Goal: Task Accomplishment & Management: Complete application form

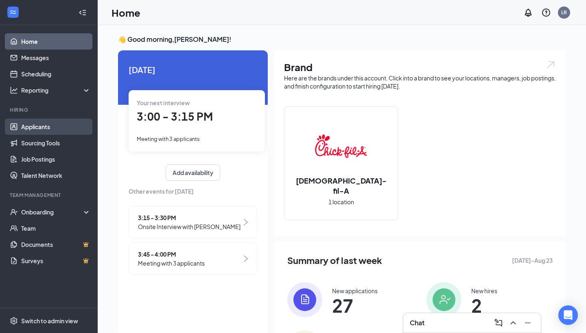
click at [70, 126] on link "Applicants" at bounding box center [56, 127] width 70 height 16
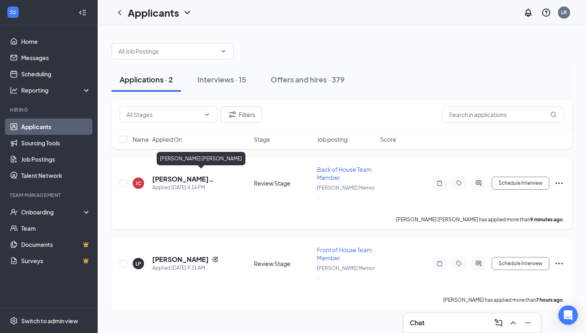
click at [184, 175] on h5 "[PERSON_NAME] [PERSON_NAME]" at bounding box center [192, 179] width 80 height 9
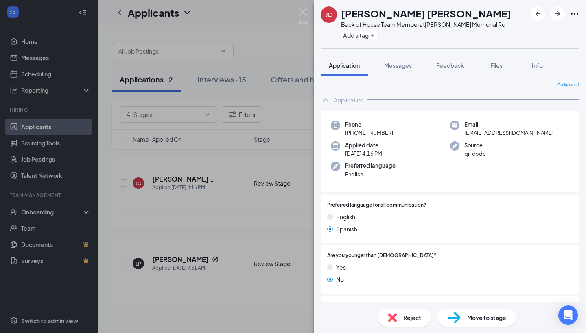
click at [470, 318] on span "Move to stage" at bounding box center [486, 318] width 39 height 9
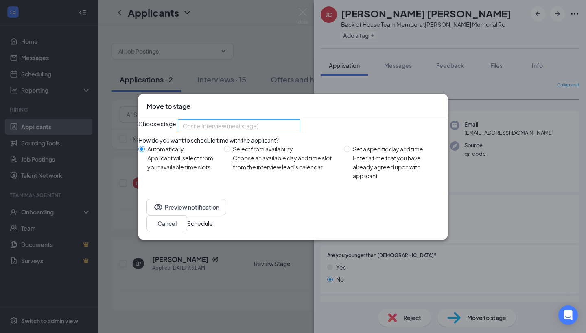
click at [281, 130] on span "Onsite Interview (next stage)" at bounding box center [235, 131] width 105 height 22
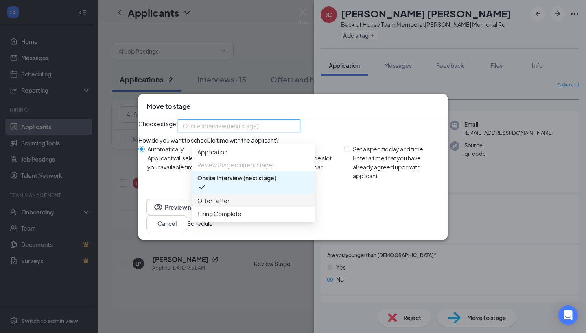
click at [264, 203] on span "Offer Letter" at bounding box center [253, 200] width 112 height 9
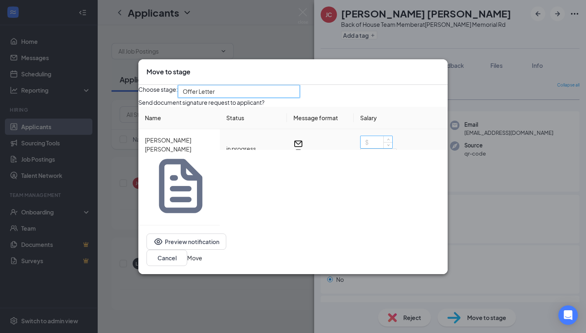
click at [376, 148] on input at bounding box center [376, 142] width 32 height 12
type input "14.5"
click at [202, 254] on button "Move" at bounding box center [194, 258] width 15 height 9
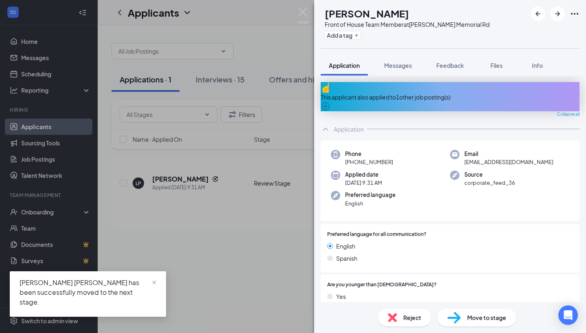
click at [376, 93] on div "This applicant also applied to 1 other job posting(s)" at bounding box center [449, 97] width 259 height 9
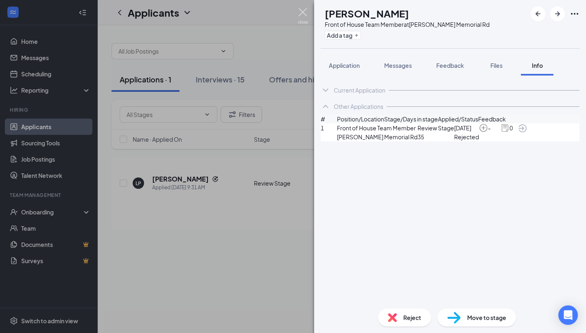
click at [304, 13] on img at bounding box center [303, 16] width 10 height 16
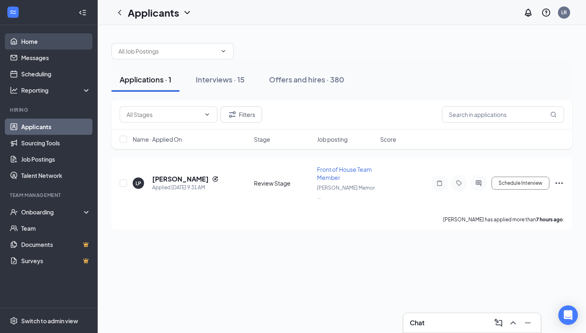
click at [52, 46] on link "Home" at bounding box center [56, 41] width 70 height 16
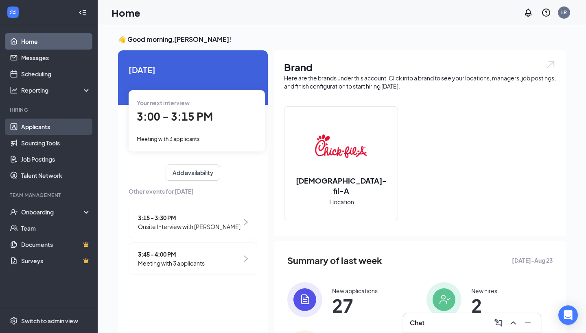
click at [49, 130] on link "Applicants" at bounding box center [56, 127] width 70 height 16
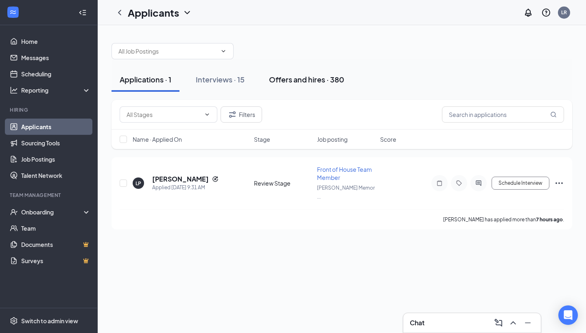
click at [304, 80] on div "Offers and hires · 380" at bounding box center [306, 79] width 75 height 10
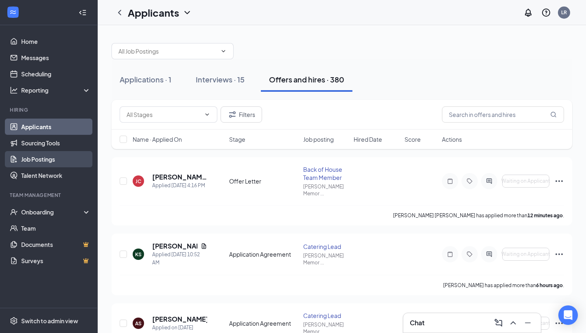
click at [45, 161] on link "Job Postings" at bounding box center [56, 159] width 70 height 16
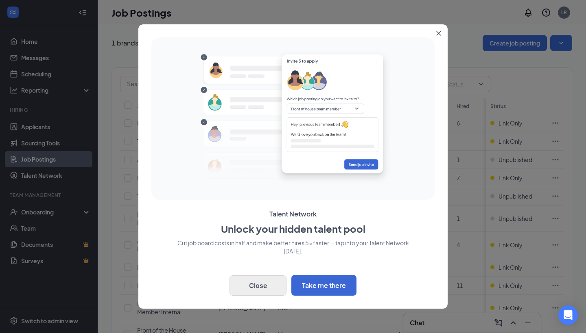
click at [258, 282] on button "Close" at bounding box center [257, 286] width 57 height 20
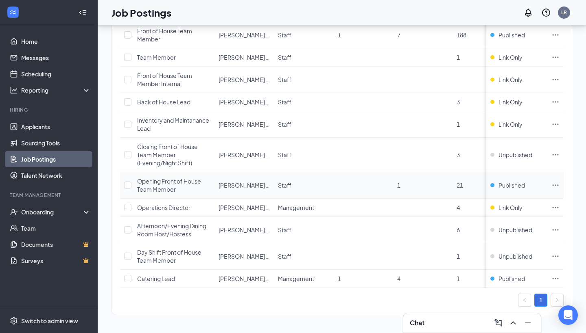
scroll to position [353, 0]
click at [557, 277] on icon "Ellipses" at bounding box center [555, 279] width 8 height 8
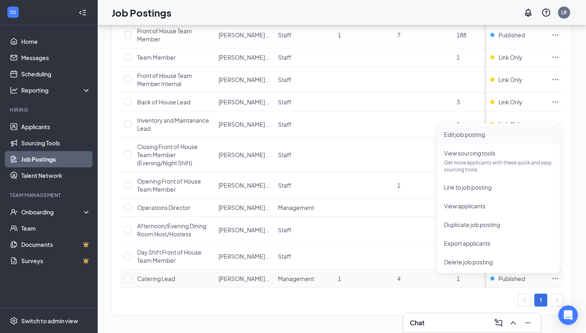
click at [485, 140] on li "Edit job posting" at bounding box center [498, 134] width 122 height 19
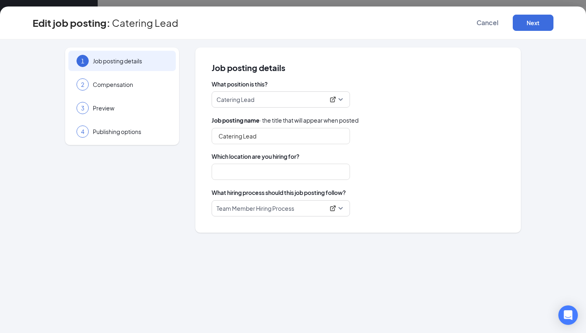
type input "Catering Lead"
type input "[PERSON_NAME] Memorial Rd"
click at [250, 209] on p "Team Member Hiring Process" at bounding box center [270, 209] width 108 height 8
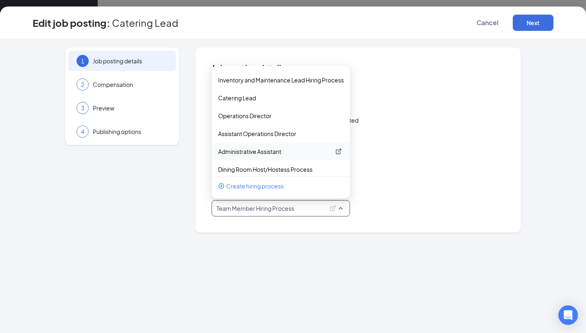
scroll to position [255, 0]
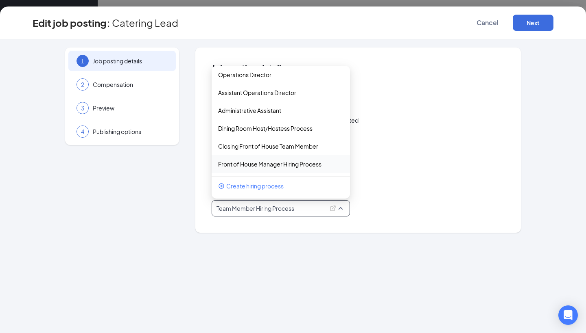
click at [400, 149] on div "What position is this? Catering Lead Job posting name · the title that will app…" at bounding box center [357, 148] width 293 height 137
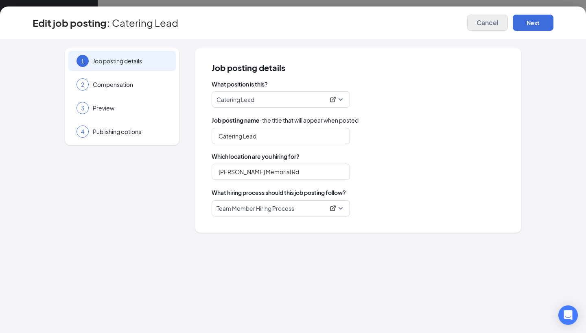
click at [484, 22] on span "Cancel" at bounding box center [487, 23] width 22 height 8
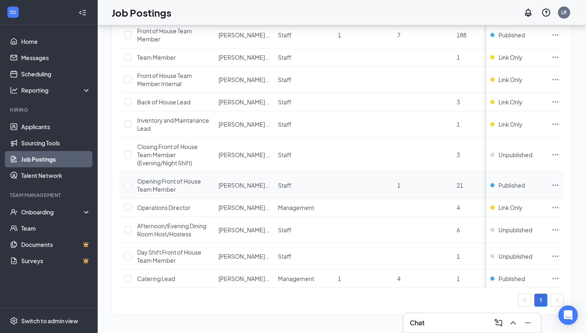
click at [555, 186] on icon "Ellipses" at bounding box center [555, 185] width 8 height 8
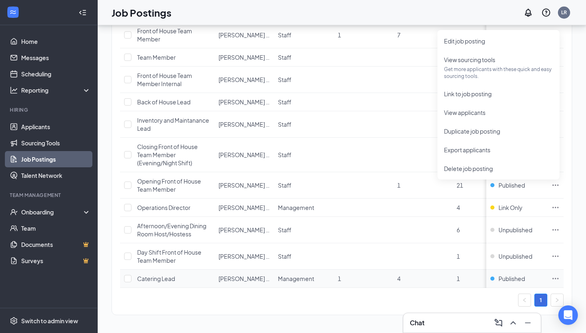
click at [559, 278] on icon "Ellipses" at bounding box center [555, 279] width 8 height 8
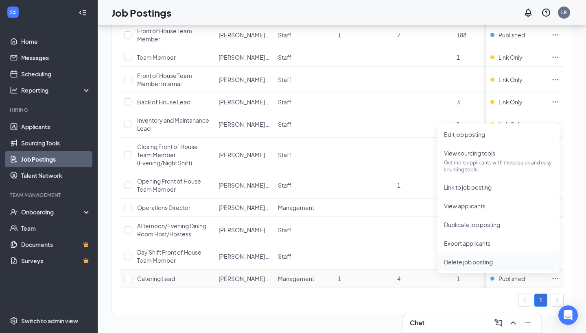
click at [513, 265] on span "Delete job posting" at bounding box center [498, 262] width 109 height 9
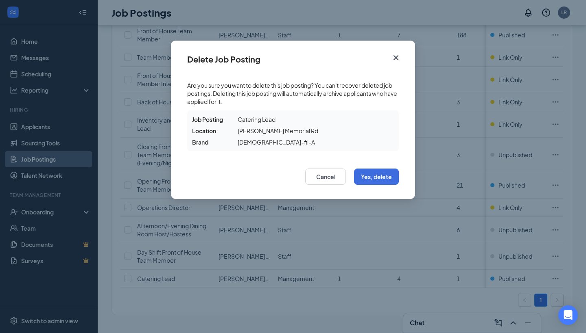
click at [394, 59] on icon "Cross" at bounding box center [396, 58] width 10 height 10
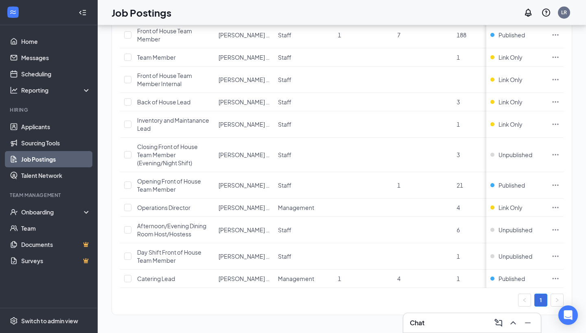
scroll to position [353, 0]
click at [456, 283] on td "1" at bounding box center [481, 279] width 59 height 18
click at [457, 277] on span "1" at bounding box center [457, 278] width 3 height 7
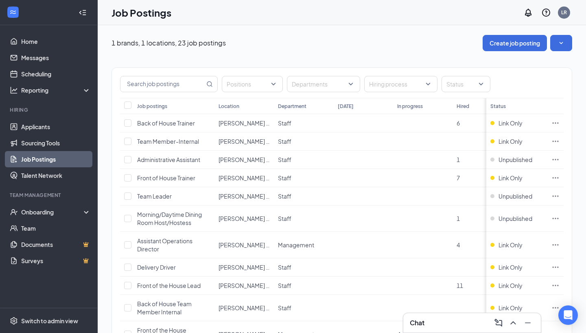
scroll to position [0, 0]
click at [36, 130] on link "Applicants" at bounding box center [56, 127] width 70 height 16
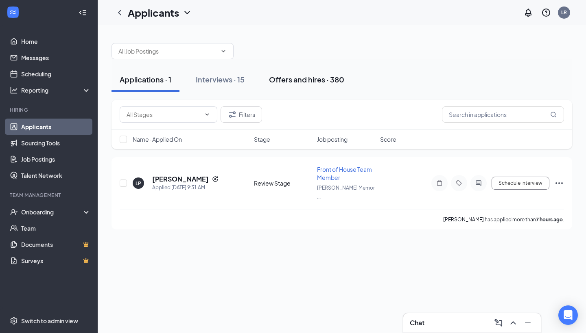
click at [293, 85] on button "Offers and hires · 380" at bounding box center [306, 80] width 91 height 24
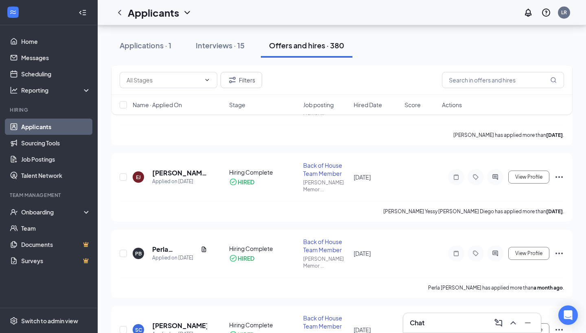
scroll to position [595, 0]
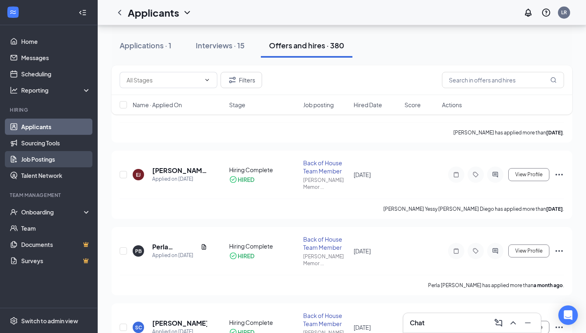
click at [46, 156] on link "Job Postings" at bounding box center [56, 159] width 70 height 16
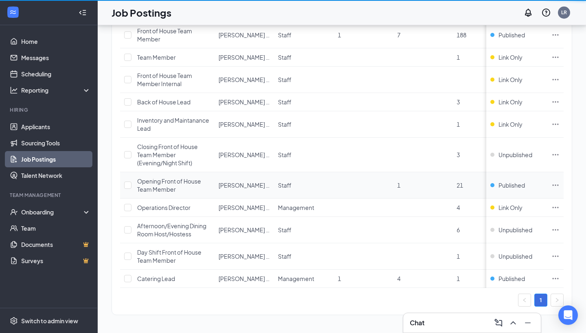
scroll to position [353, 0]
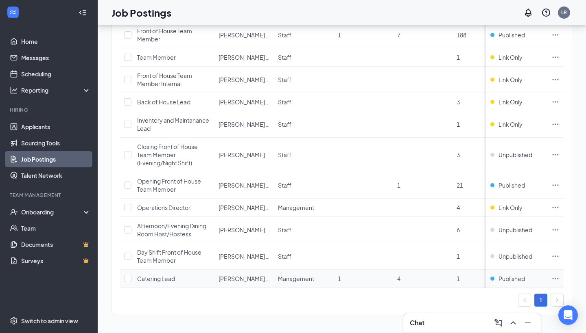
click at [553, 277] on icon "Ellipses" at bounding box center [555, 279] width 8 height 8
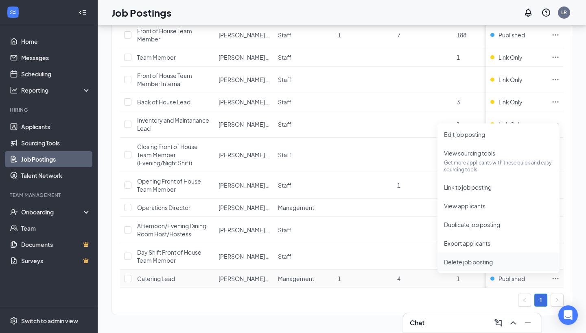
click at [515, 263] on span "Delete job posting" at bounding box center [498, 262] width 109 height 9
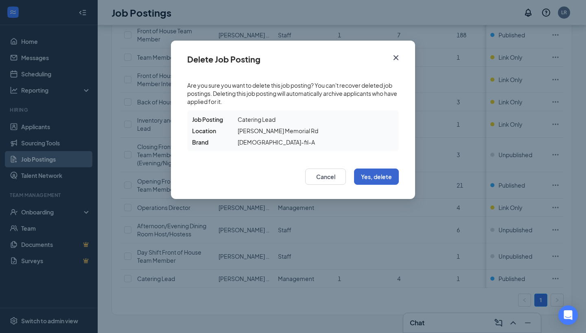
click at [375, 175] on button "Yes, delete" at bounding box center [376, 177] width 45 height 16
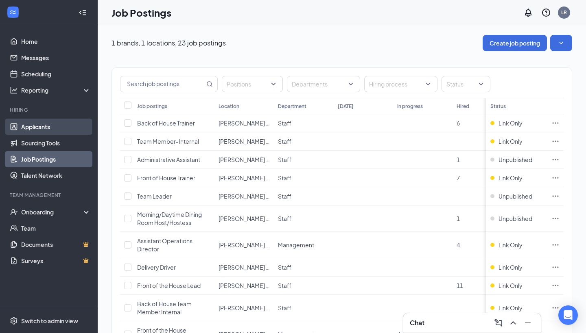
click at [50, 125] on link "Applicants" at bounding box center [56, 127] width 70 height 16
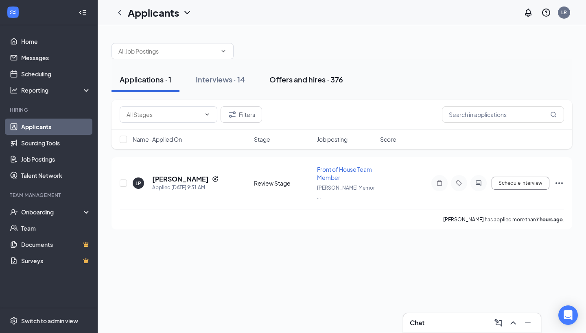
click at [294, 77] on div "Offers and hires · 376" at bounding box center [306, 79] width 74 height 10
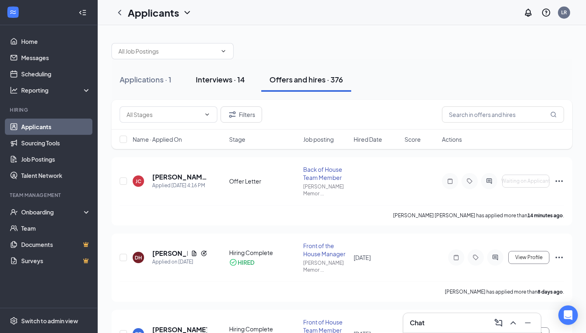
click at [218, 80] on div "Interviews · 14" at bounding box center [220, 79] width 49 height 10
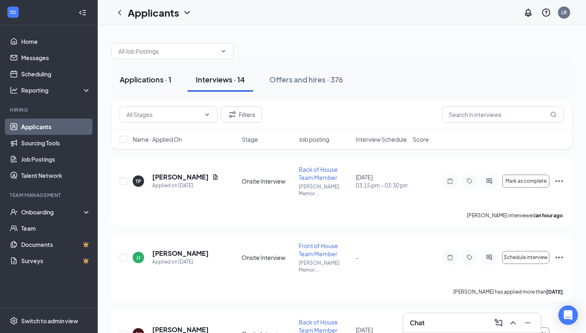
click at [148, 78] on div "Applications · 1" at bounding box center [146, 79] width 52 height 10
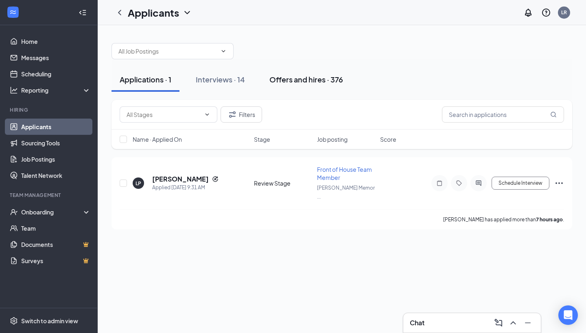
click at [290, 83] on div "Offers and hires · 376" at bounding box center [306, 79] width 74 height 10
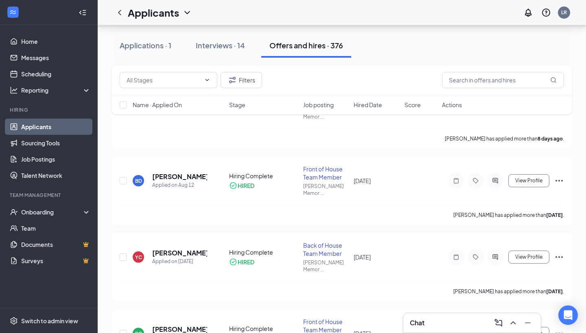
scroll to position [158, 0]
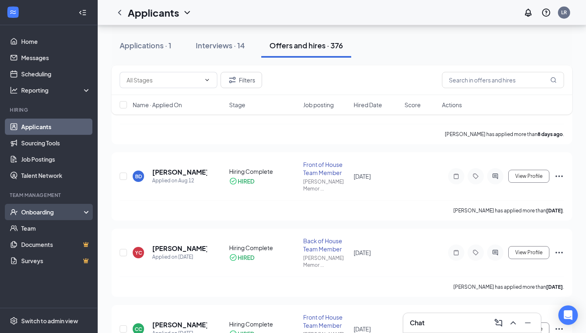
click at [33, 209] on div "Onboarding" at bounding box center [52, 212] width 63 height 8
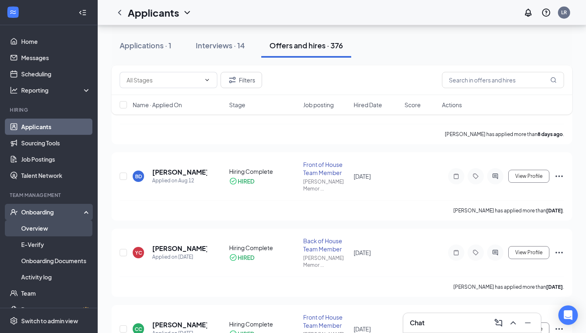
click at [33, 225] on link "Overview" at bounding box center [56, 228] width 70 height 16
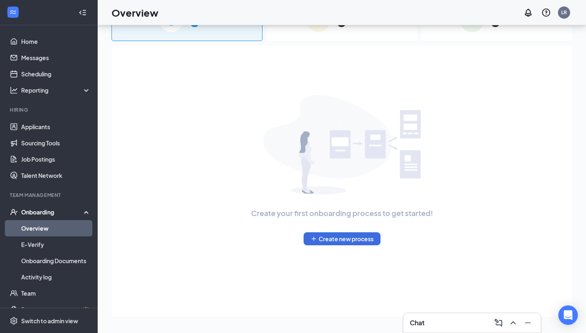
scroll to position [37, 0]
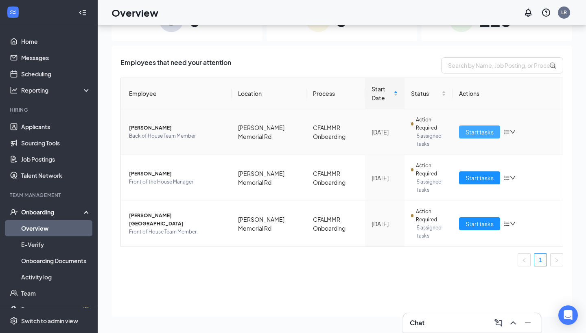
click at [479, 134] on span "Start tasks" at bounding box center [479, 132] width 28 height 9
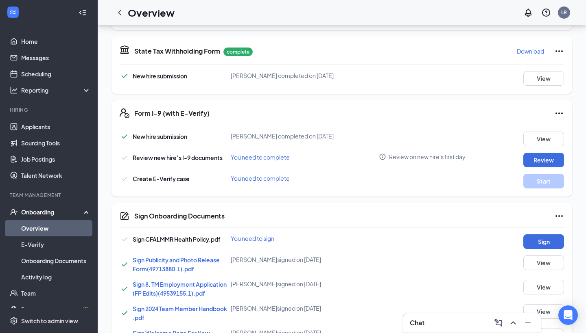
scroll to position [242, 0]
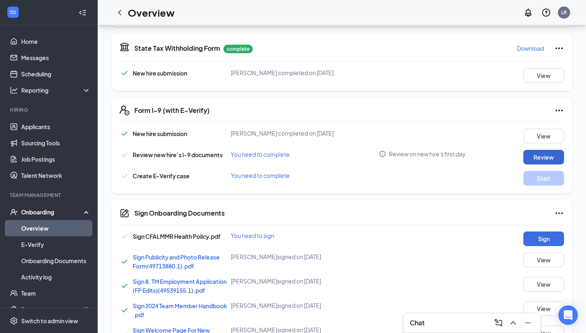
click at [533, 161] on button "Review" at bounding box center [543, 157] width 41 height 15
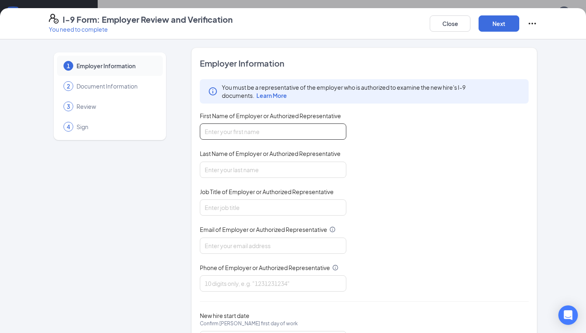
type input "L"
type input "Liz"
type input "Romo"
type input "HR Director"
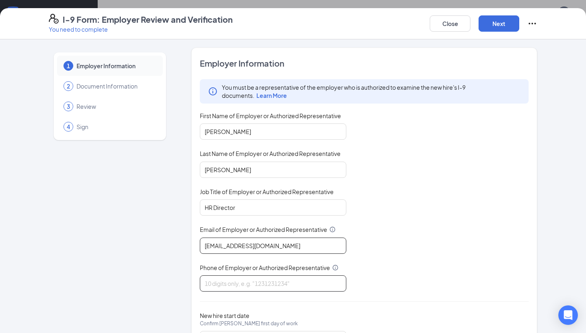
type input "04828@chcikc-fil-a.com"
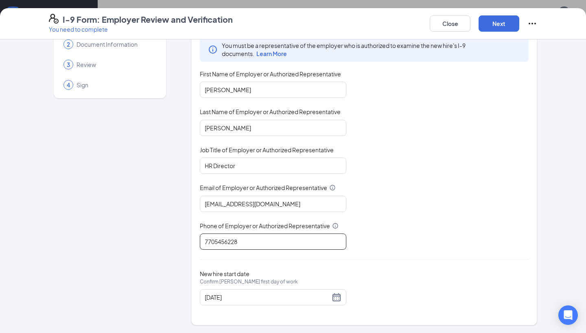
scroll to position [41, 0]
type input "7705456228"
click at [335, 299] on div "08/19/2025" at bounding box center [273, 298] width 137 height 10
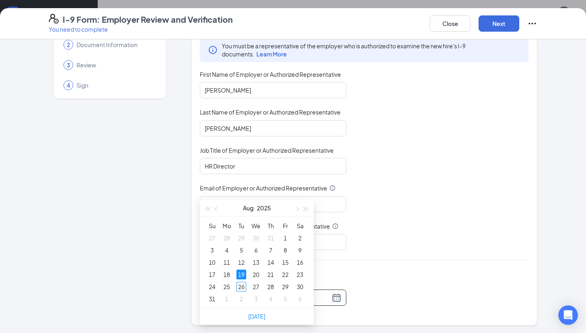
scroll to position [353, 0]
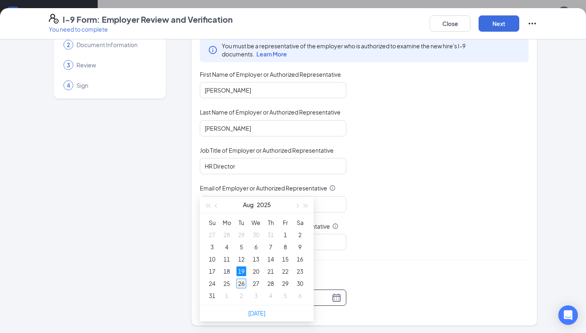
type input "[DATE]"
click at [241, 283] on div "26" at bounding box center [241, 284] width 10 height 10
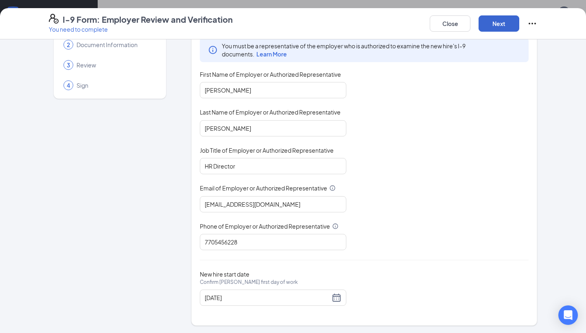
click at [497, 22] on button "Next" at bounding box center [498, 23] width 41 height 16
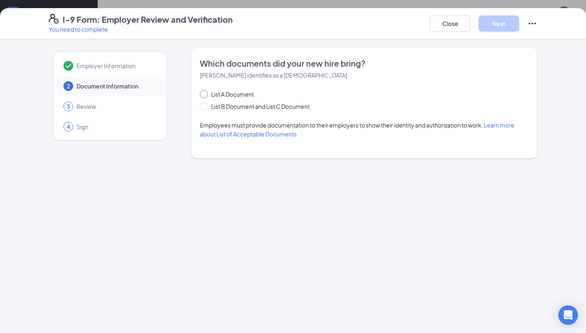
click at [207, 96] on span at bounding box center [204, 94] width 8 height 8
click at [205, 96] on input "List A Document" at bounding box center [203, 93] width 6 height 6
radio input "true"
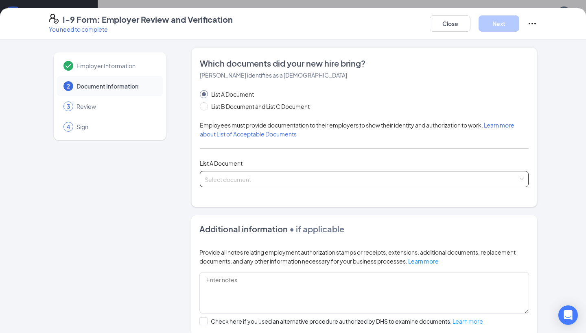
click at [246, 179] on input "search" at bounding box center [361, 178] width 313 height 12
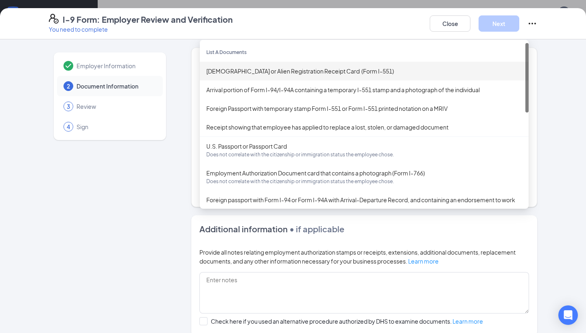
click at [268, 66] on div "[DEMOGRAPHIC_DATA] or Alien Registration Receipt Card (Form I-551)" at bounding box center [364, 71] width 329 height 19
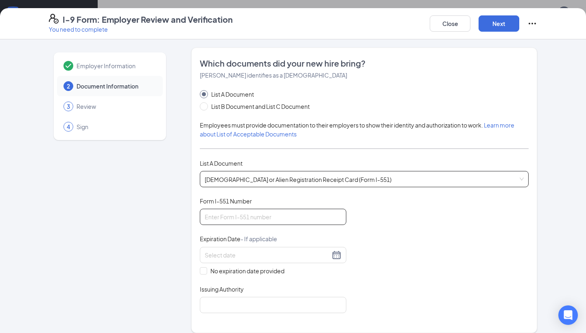
click at [241, 216] on input "Form I-551 Number" at bounding box center [273, 217] width 146 height 16
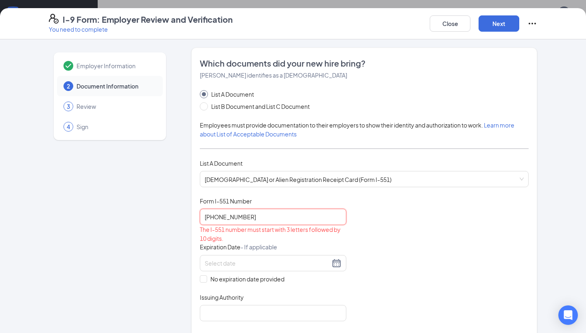
click at [247, 217] on input "246-090-473" at bounding box center [273, 217] width 146 height 16
type input "2"
click at [268, 234] on div "The I-551 number must start with 3 letters followed by 10 digits." at bounding box center [273, 234] width 146 height 18
click at [209, 216] on input "c2490149029" at bounding box center [273, 217] width 146 height 16
type input "c-2490149029"
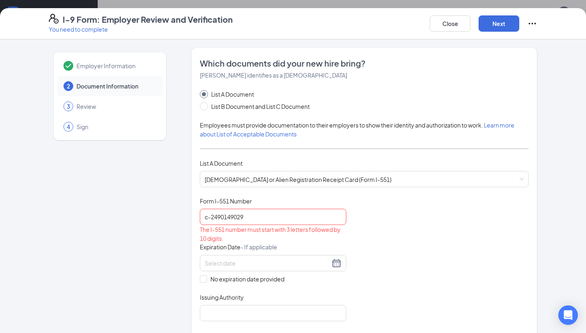
click at [239, 237] on div "The I-551 number must start with 3 letters followed by 10 digits." at bounding box center [273, 234] width 146 height 18
click at [255, 263] on input at bounding box center [267, 263] width 125 height 9
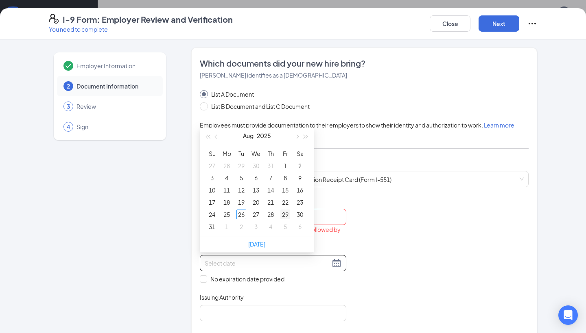
type input "09/05/2025"
type input "08/28/2025"
type input "09/04/2025"
type input "09/03/2025"
type input "[DATE]"
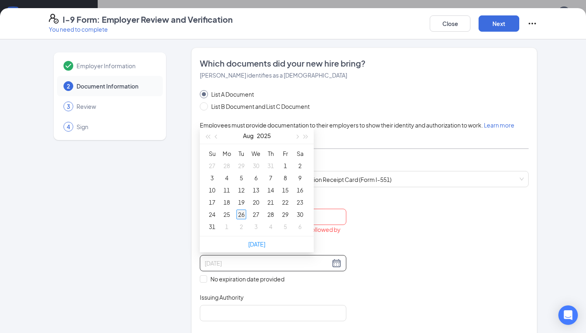
click at [240, 213] on div "26" at bounding box center [241, 215] width 10 height 10
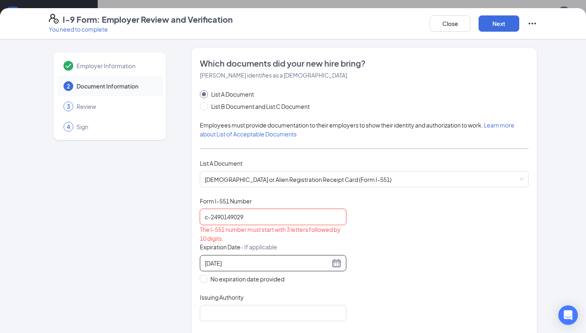
click at [253, 219] on input "c-2490149029" at bounding box center [273, 217] width 146 height 16
click at [211, 216] on input "c-2490149029" at bounding box center [273, 217] width 146 height 16
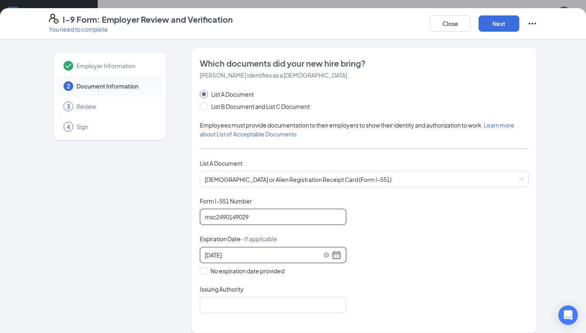
type input "msc2490149029"
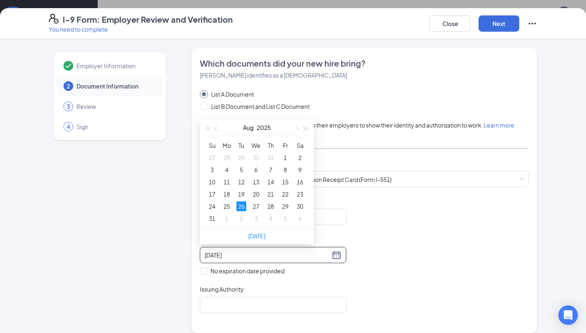
drag, startPoint x: 242, startPoint y: 255, endPoint x: 197, endPoint y: 250, distance: 45.0
click at [197, 250] on div "Which documents did your new hire bring? Yenny Campos identifies as a lawful pe…" at bounding box center [364, 191] width 346 height 286
click at [268, 283] on div "Document Title Permanent Resident Card or Alien Registration Receipt Card (Form…" at bounding box center [364, 255] width 329 height 116
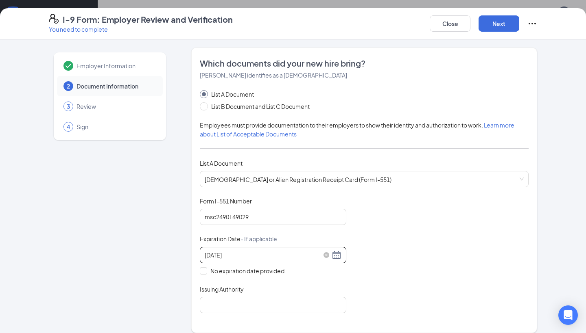
click at [248, 254] on input "[DATE]" at bounding box center [267, 255] width 125 height 9
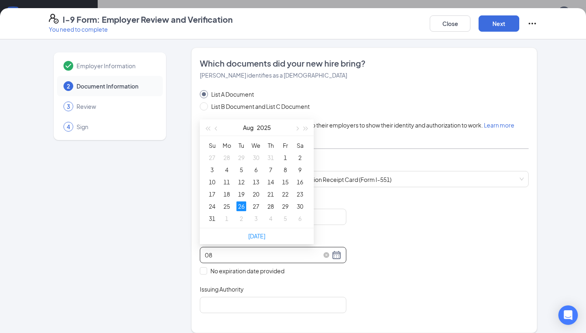
type input "0"
type input "[DATE]"
click at [256, 192] on div "21" at bounding box center [256, 194] width 10 height 10
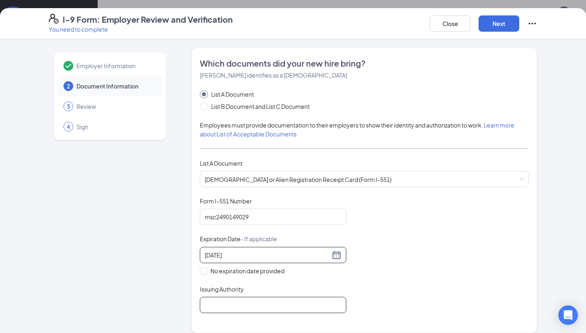
click at [213, 304] on input "Issuing Authority" at bounding box center [273, 305] width 146 height 16
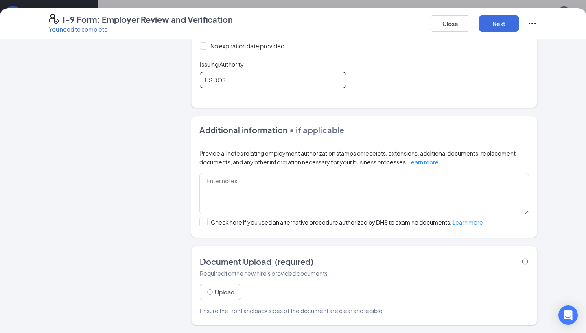
scroll to position [225, 0]
type input "US DOS"
click at [231, 294] on button "Upload" at bounding box center [220, 293] width 41 height 16
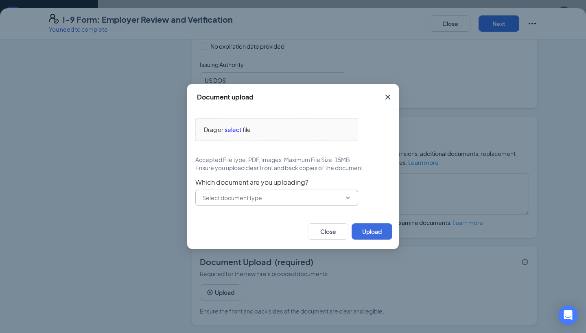
click at [262, 191] on span at bounding box center [276, 198] width 163 height 16
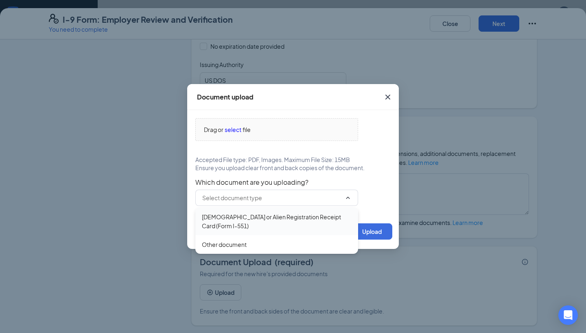
click at [243, 218] on div "[DEMOGRAPHIC_DATA] or Alien Registration Receipt Card (Form I-551)" at bounding box center [277, 222] width 150 height 18
type input "[DEMOGRAPHIC_DATA] or Alien Registration Receipt Card (Form I-551)"
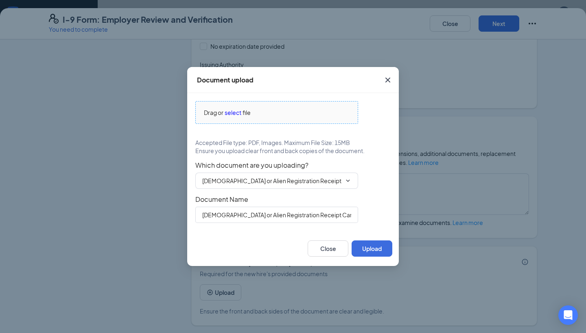
click at [237, 113] on span "select" at bounding box center [232, 112] width 17 height 9
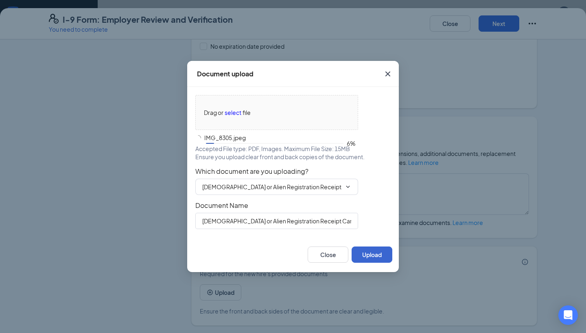
click at [368, 257] on button "Upload" at bounding box center [371, 255] width 41 height 16
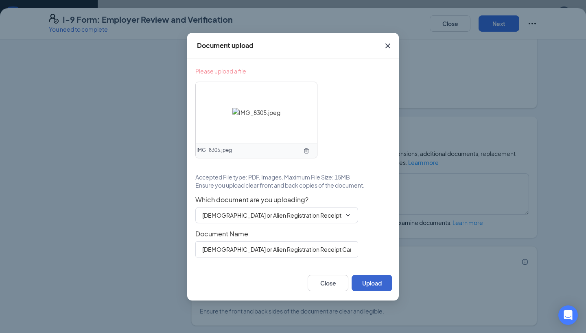
click at [370, 290] on button "Upload" at bounding box center [371, 283] width 41 height 16
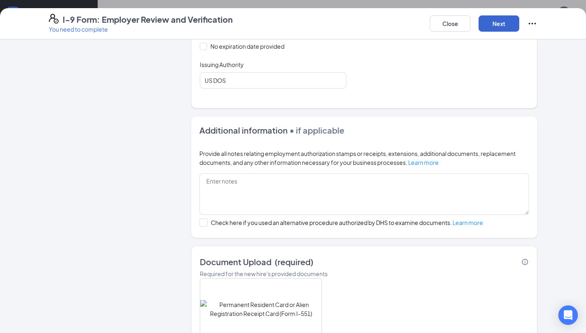
click at [481, 22] on button "Next" at bounding box center [498, 23] width 41 height 16
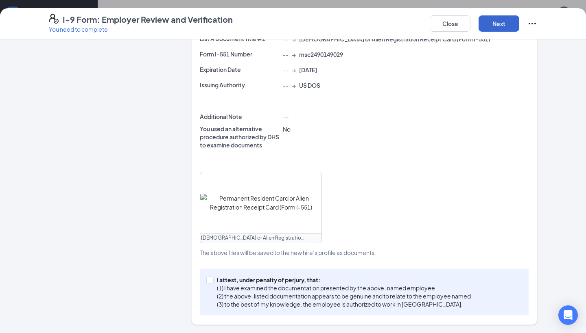
scroll to position [218, 0]
click at [211, 279] on input "I attest, under penalty of perjury, that: (1) I have examined the documentation…" at bounding box center [209, 281] width 6 height 6
checkbox input "true"
click at [499, 27] on button "Next" at bounding box center [498, 23] width 41 height 16
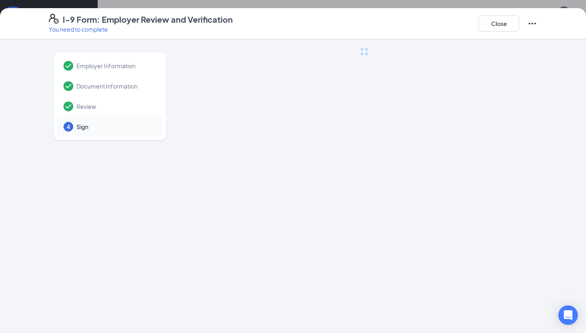
scroll to position [0, 0]
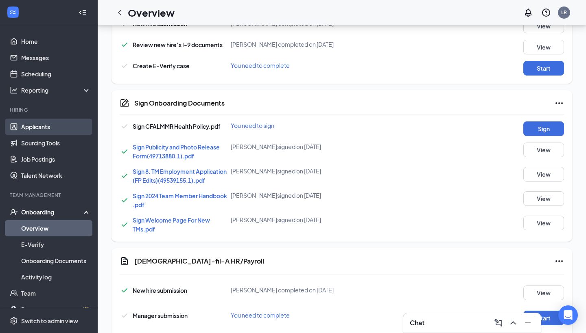
click at [37, 131] on link "Applicants" at bounding box center [56, 127] width 70 height 16
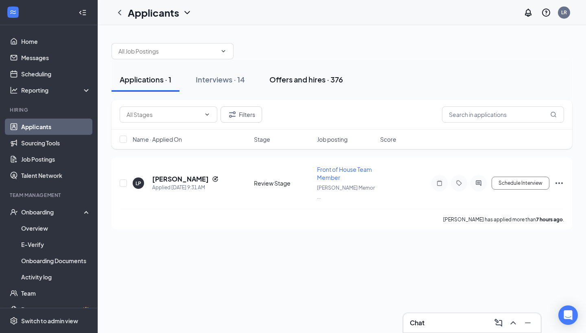
click at [305, 84] on div "Offers and hires · 376" at bounding box center [306, 79] width 74 height 10
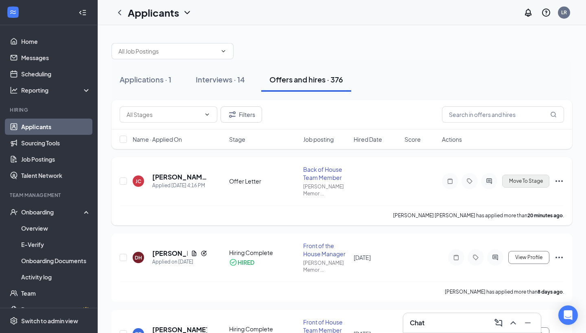
click at [537, 185] on button "Move To Stage" at bounding box center [525, 181] width 47 height 13
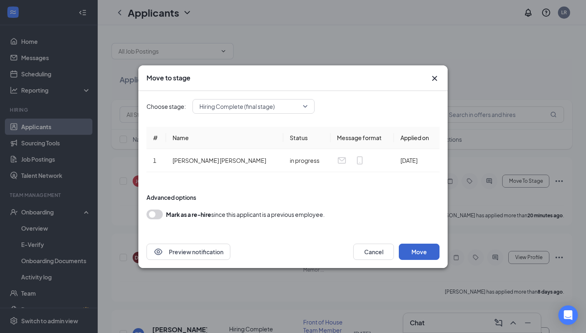
click at [416, 253] on button "Move" at bounding box center [419, 252] width 41 height 16
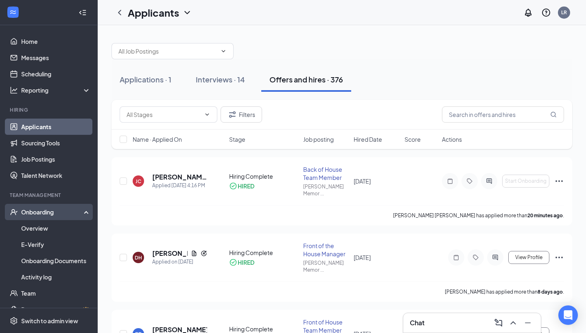
click at [41, 213] on div "Onboarding" at bounding box center [52, 212] width 63 height 8
click at [52, 207] on div "Onboarding" at bounding box center [49, 212] width 98 height 16
click at [32, 231] on link "Overview" at bounding box center [56, 228] width 70 height 16
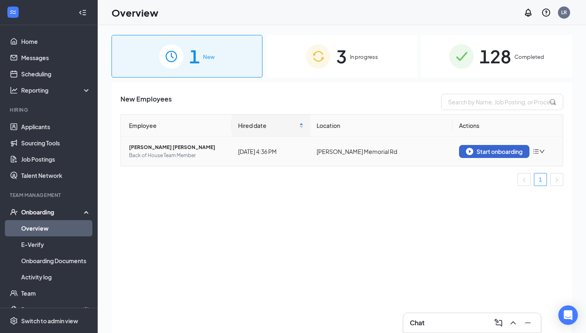
click at [485, 150] on div "Start onboarding" at bounding box center [494, 151] width 57 height 7
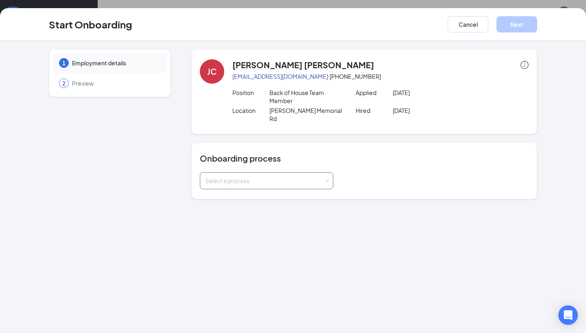
click at [224, 177] on div "Select a process" at bounding box center [264, 181] width 119 height 8
click at [221, 195] on li "CFALMMR Onboarding" at bounding box center [266, 190] width 133 height 15
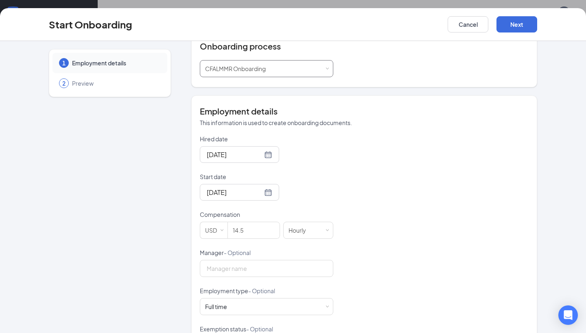
scroll to position [113, 0]
click at [266, 187] on div at bounding box center [239, 192] width 65 height 10
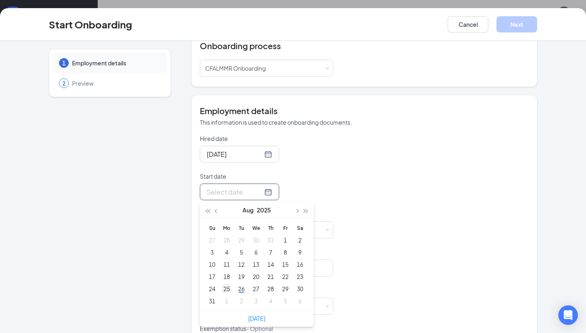
type input "Aug 18, 2025"
type input "Aug 25, 2025"
type input "Aug 26, 2025"
type input "Aug 27, 2025"
type input "Aug 28, 2025"
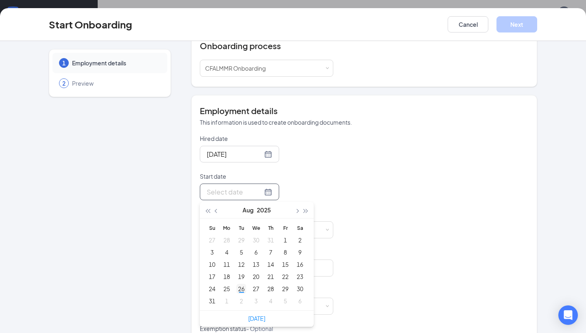
type input "Aug 27, 2025"
type input "Aug 26, 2025"
type input "Aug 27, 2025"
type input "Aug 28, 2025"
type input "Aug 29, 2025"
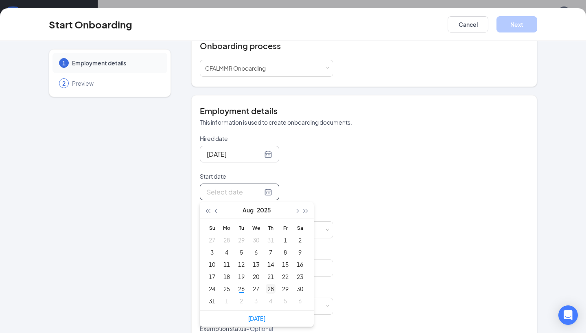
type input "Aug 28, 2025"
type input "Aug 27, 2025"
type input "Aug 26, 2025"
type input "Sep 2, 2025"
click at [240, 296] on div "2" at bounding box center [241, 301] width 10 height 10
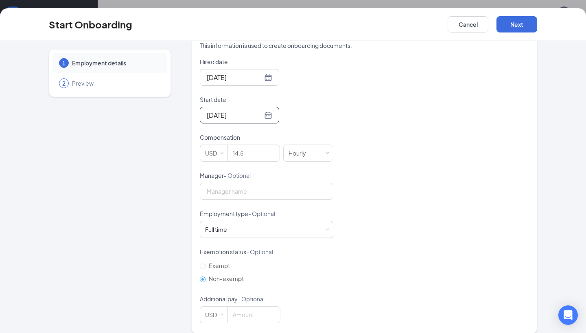
scroll to position [189, 0]
click at [251, 222] on div "Full time Works 30+ hours per week and is reasonably expected to work" at bounding box center [266, 230] width 123 height 16
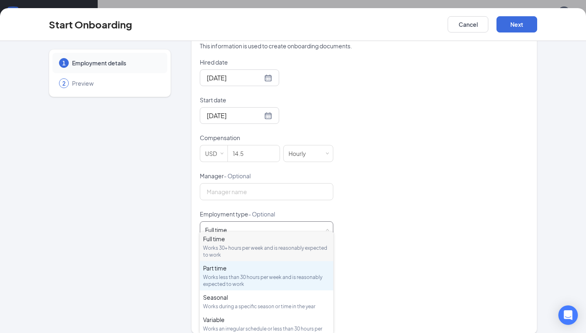
click at [220, 270] on div "Part time" at bounding box center [266, 268] width 127 height 8
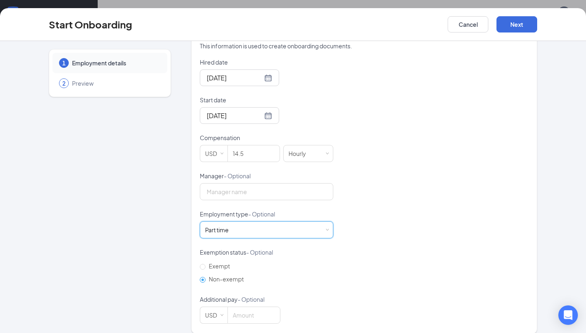
click at [523, 16] on div "Start Onboarding Cancel Next" at bounding box center [293, 24] width 586 height 33
click at [519, 20] on button "Next" at bounding box center [516, 24] width 41 height 16
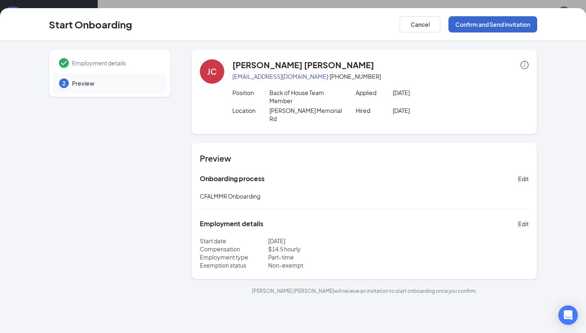
scroll to position [0, 0]
click at [494, 30] on button "Confirm and Send Invitation" at bounding box center [492, 24] width 89 height 16
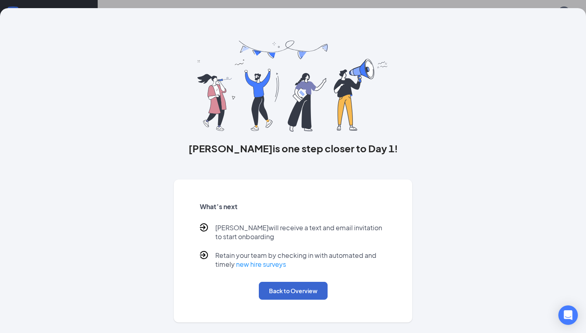
click at [300, 290] on button "Back to Overview" at bounding box center [293, 291] width 69 height 18
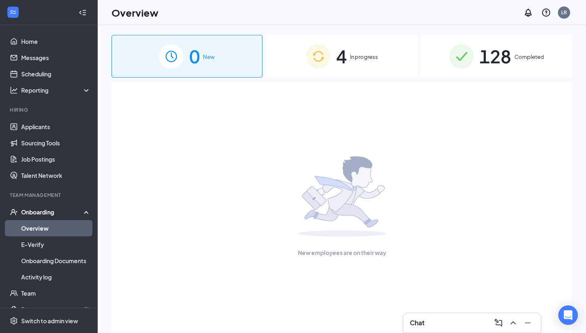
click at [355, 56] on span "In progress" at bounding box center [364, 57] width 28 height 8
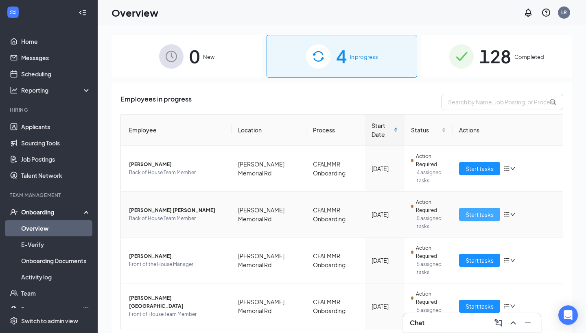
click at [477, 210] on span "Start tasks" at bounding box center [479, 214] width 28 height 9
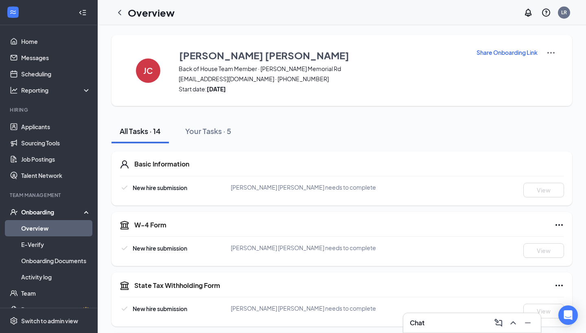
click at [488, 54] on p "Share Onboarding Link" at bounding box center [506, 52] width 61 height 8
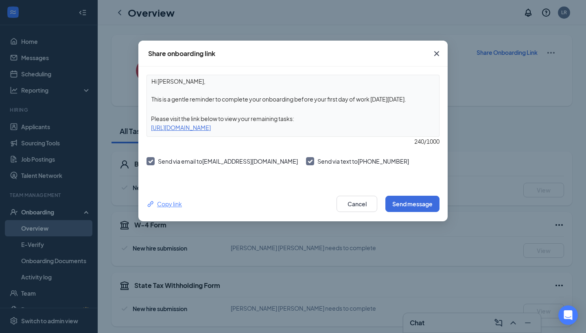
click at [167, 205] on div "Copy link" at bounding box center [163, 204] width 35 height 9
click at [438, 52] on icon "Cross" at bounding box center [436, 53] width 5 height 5
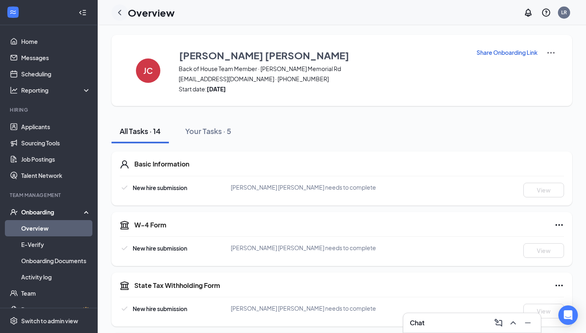
click at [118, 11] on icon "ChevronLeft" at bounding box center [120, 13] width 10 height 10
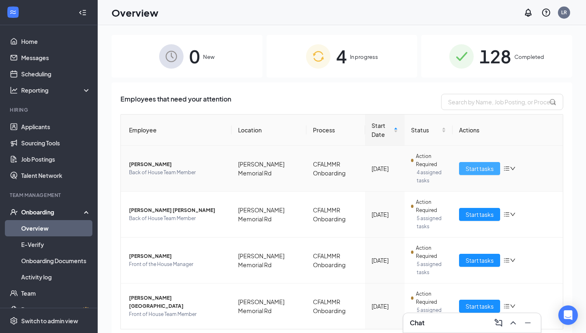
click at [474, 171] on span "Start tasks" at bounding box center [479, 168] width 28 height 9
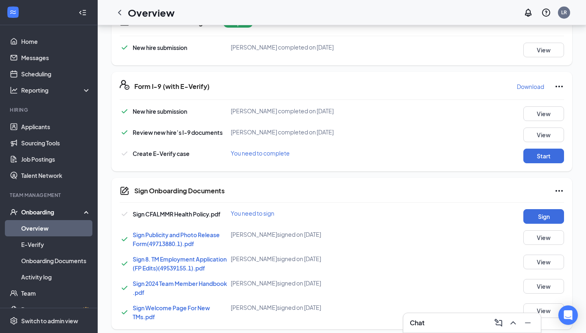
scroll to position [292, 0]
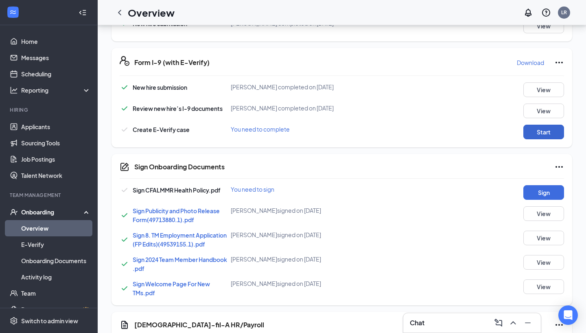
click at [547, 125] on button "Start" at bounding box center [543, 132] width 41 height 15
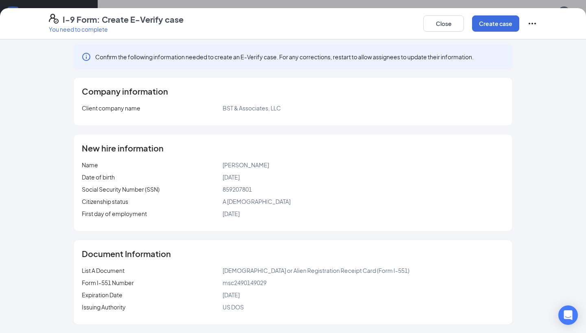
scroll to position [3, 0]
click at [505, 22] on button "Create case" at bounding box center [495, 23] width 47 height 16
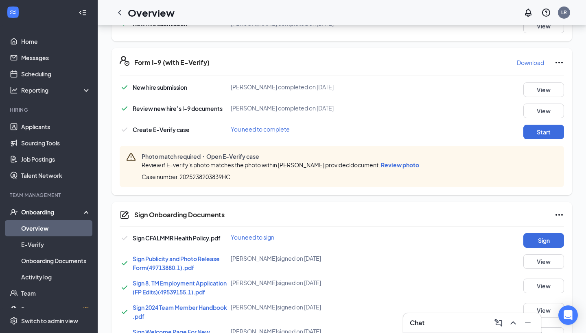
click at [409, 165] on span "Review photo" at bounding box center [400, 164] width 38 height 7
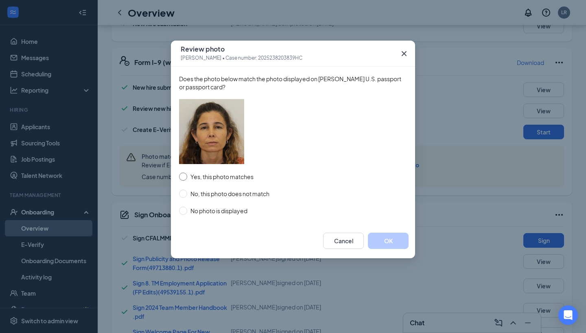
click at [183, 173] on input "Yes, this photo matches" at bounding box center [183, 177] width 8 height 8
radio input "true"
click at [383, 236] on button "OK" at bounding box center [388, 241] width 41 height 16
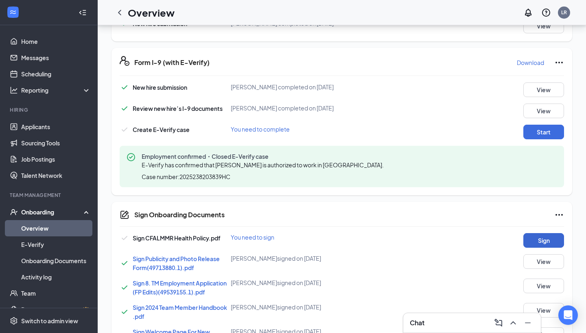
click at [535, 236] on button "Sign" at bounding box center [543, 240] width 41 height 15
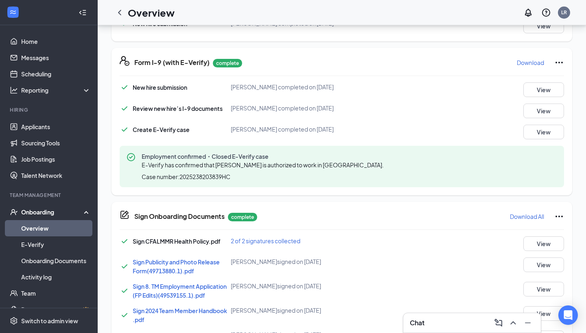
scroll to position [444, 0]
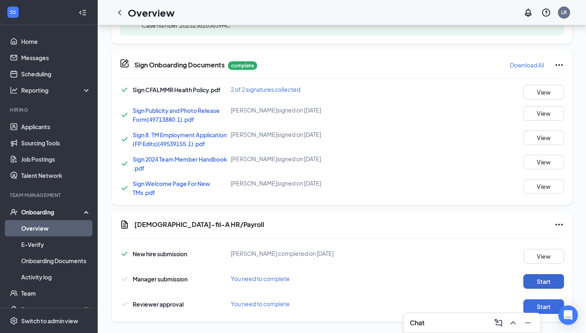
click at [523, 277] on button "Start" at bounding box center [543, 281] width 41 height 15
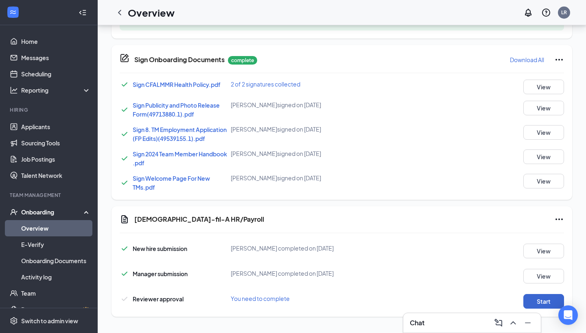
scroll to position [449, 0]
click at [531, 298] on button "Start" at bounding box center [543, 301] width 41 height 15
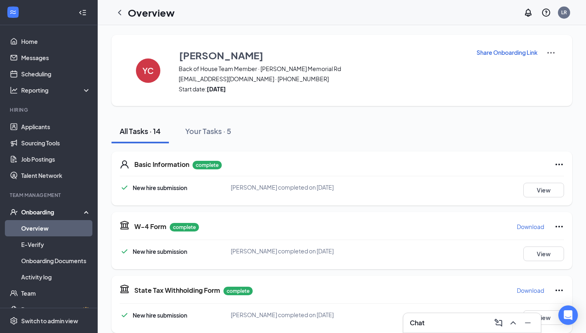
scroll to position [0, 0]
click at [122, 11] on icon "ChevronLeft" at bounding box center [120, 13] width 10 height 10
